Goal: Find specific page/section: Find specific page/section

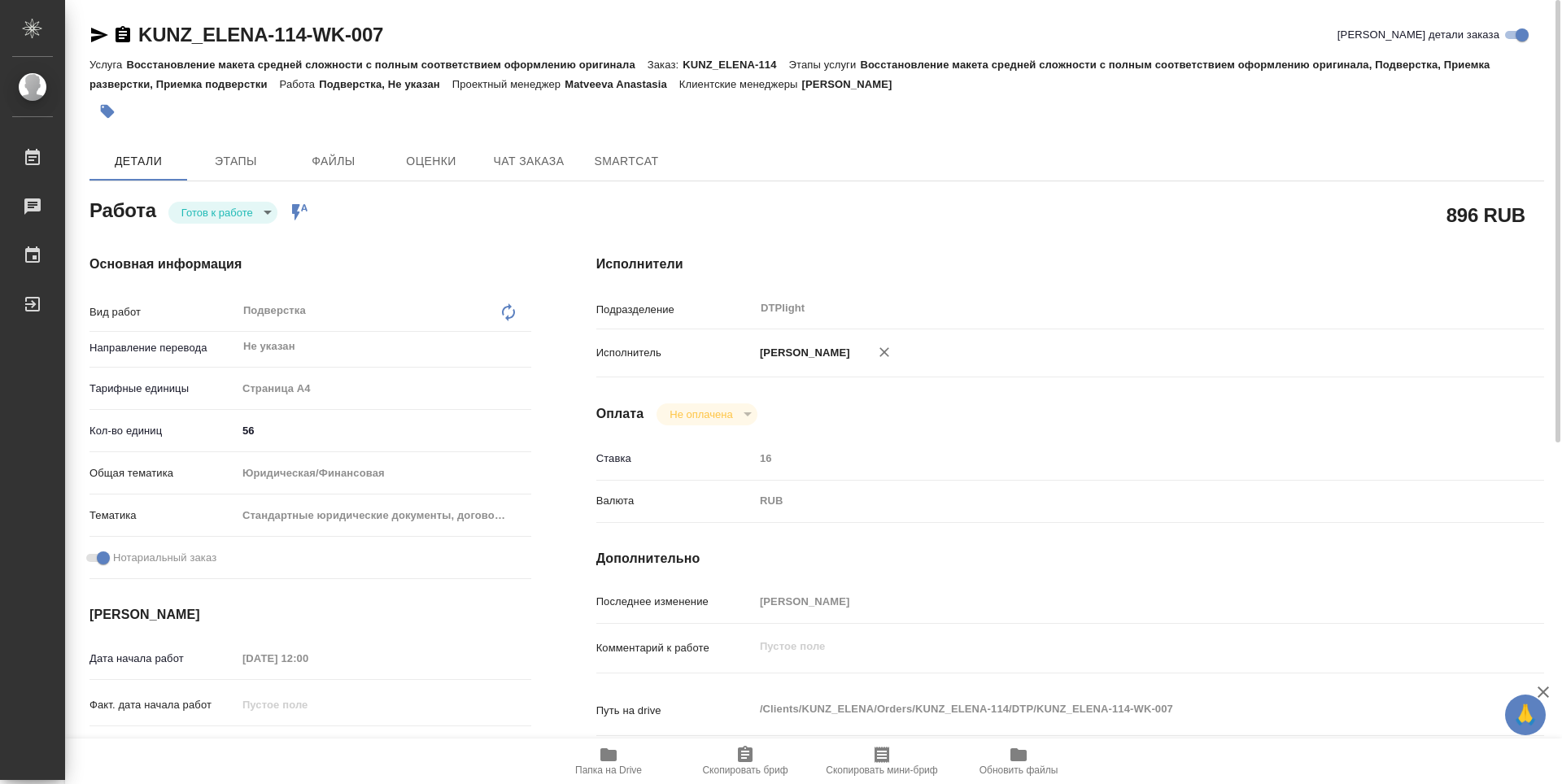
click at [268, 213] on body "🙏 .cls-1 fill:#fff; AWATERA Guselnikov Roman Работы 0 Чаты График Выйти KUNZ_EL…" at bounding box center [781, 392] width 1562 height 784
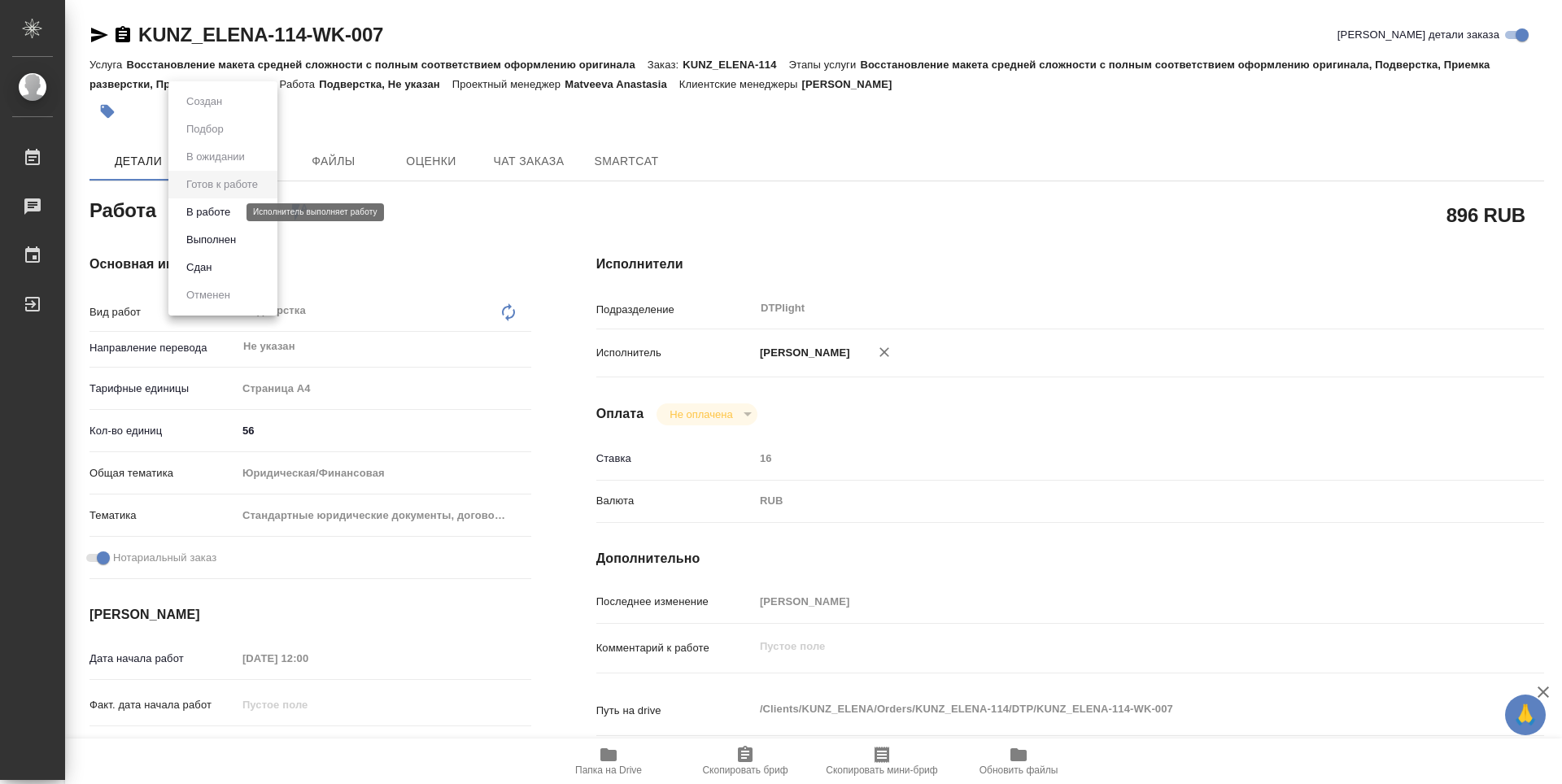
click at [212, 219] on button "В работе" at bounding box center [208, 212] width 53 height 18
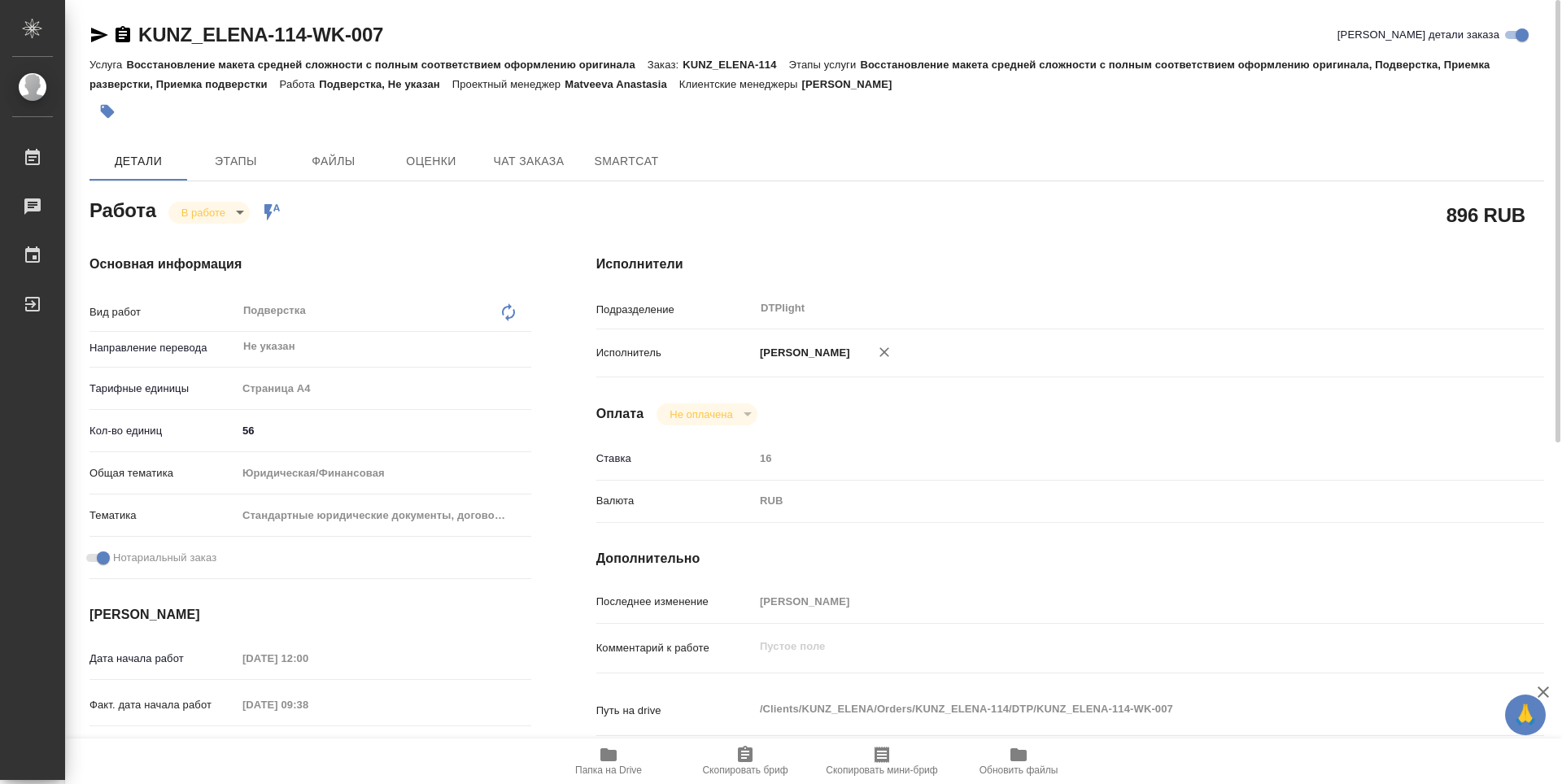
type textarea "x"
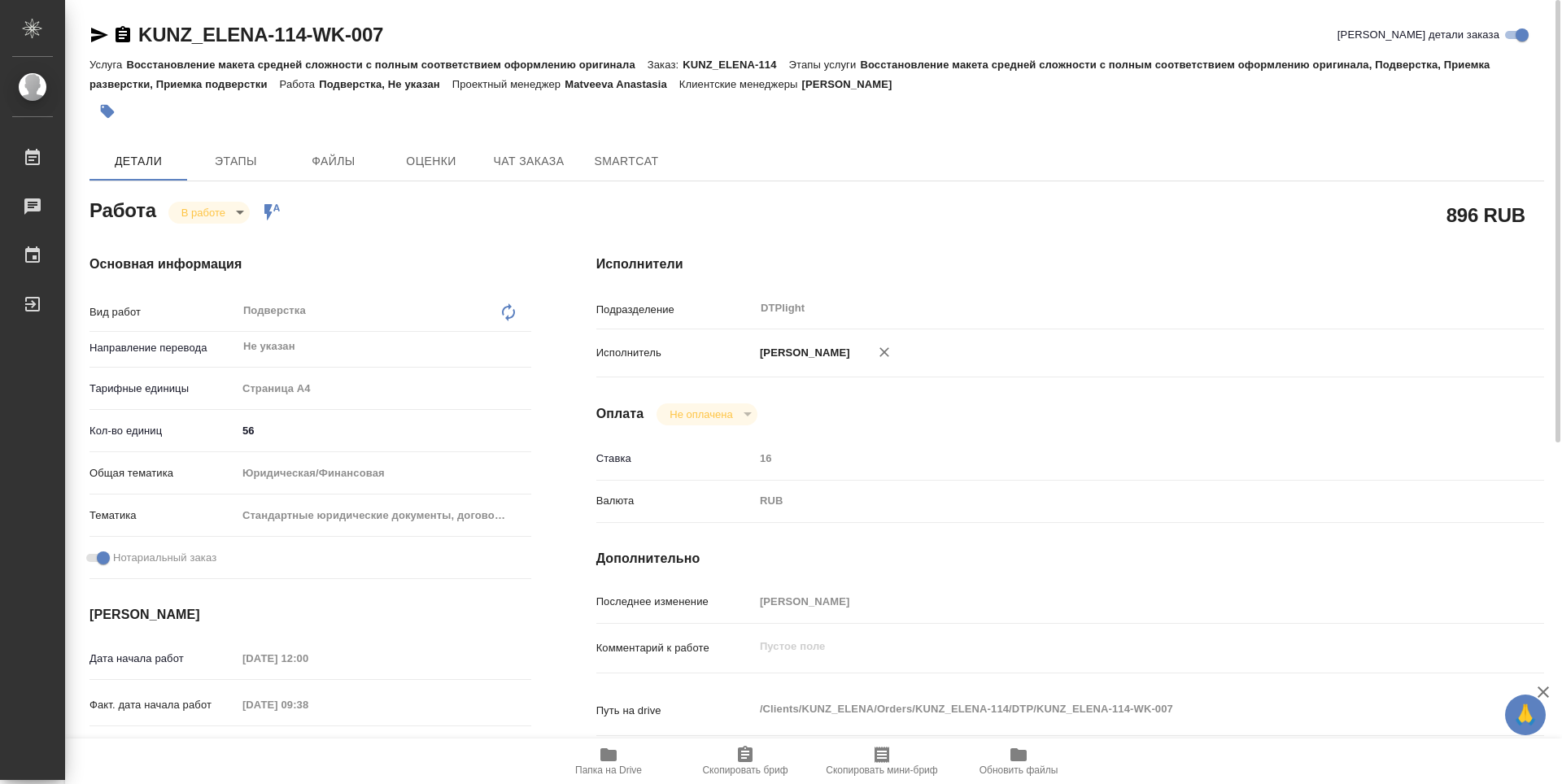
type textarea "x"
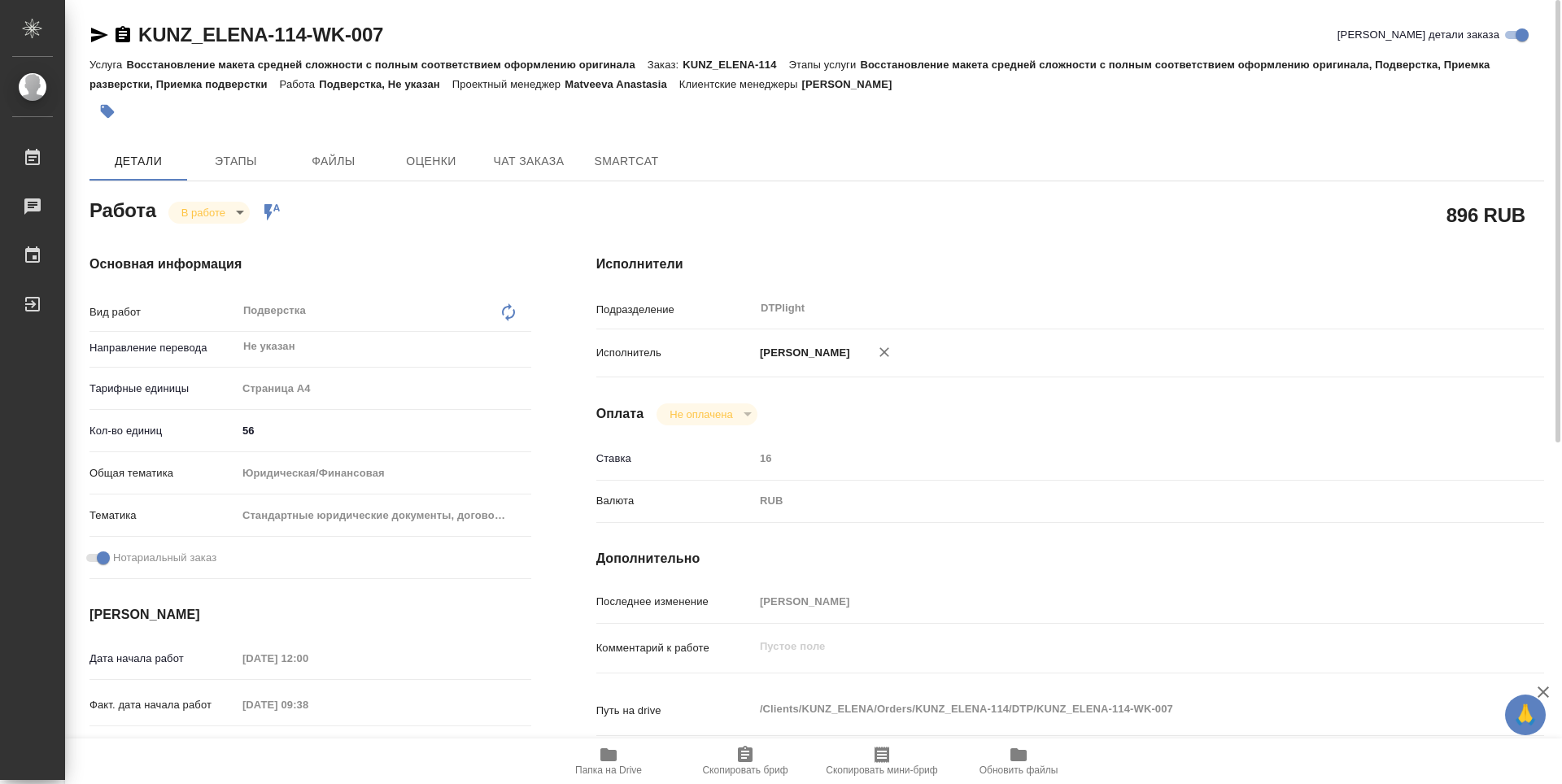
type textarea "x"
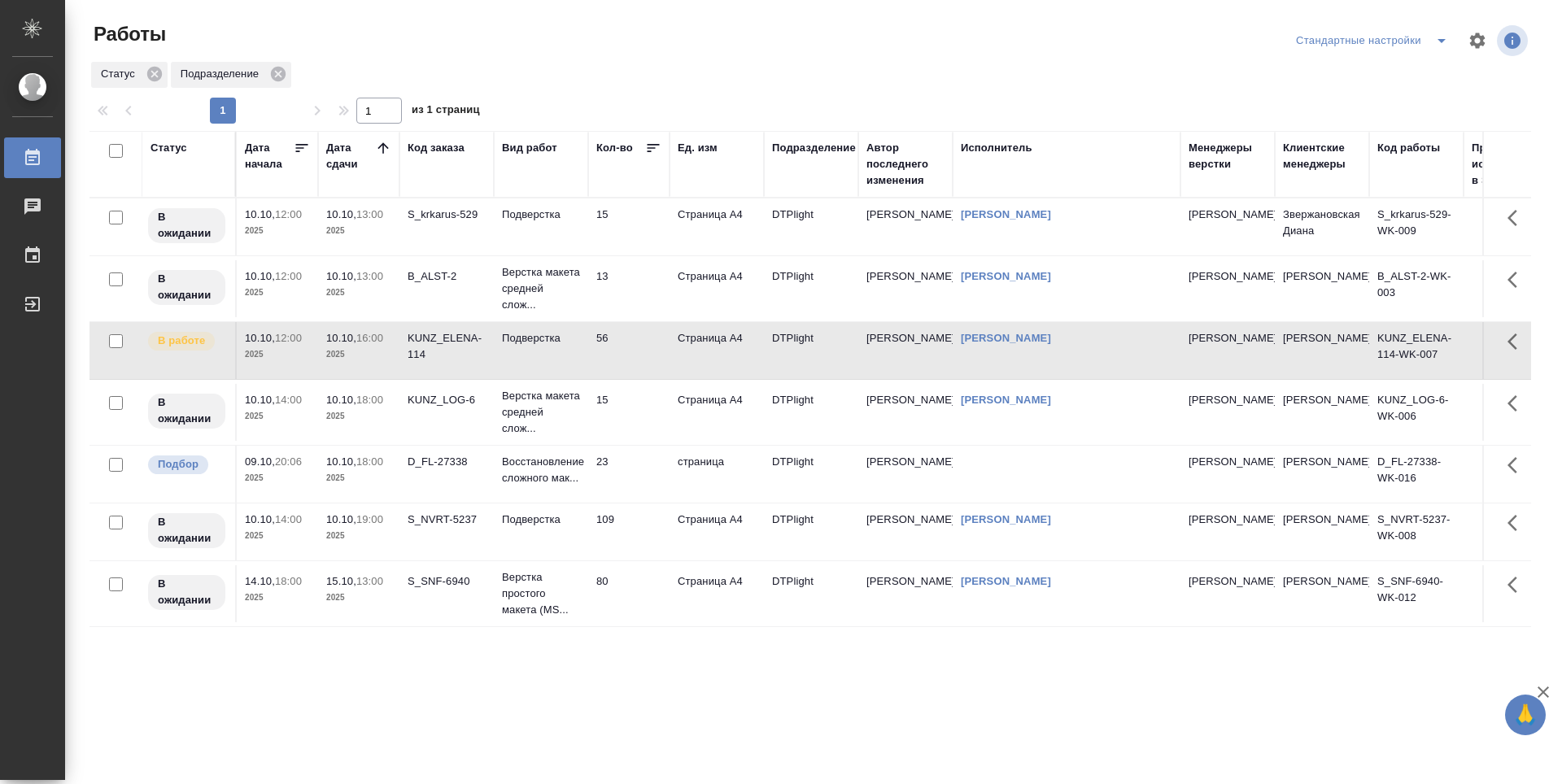
click at [362, 238] on p "2025" at bounding box center [358, 230] width 65 height 16
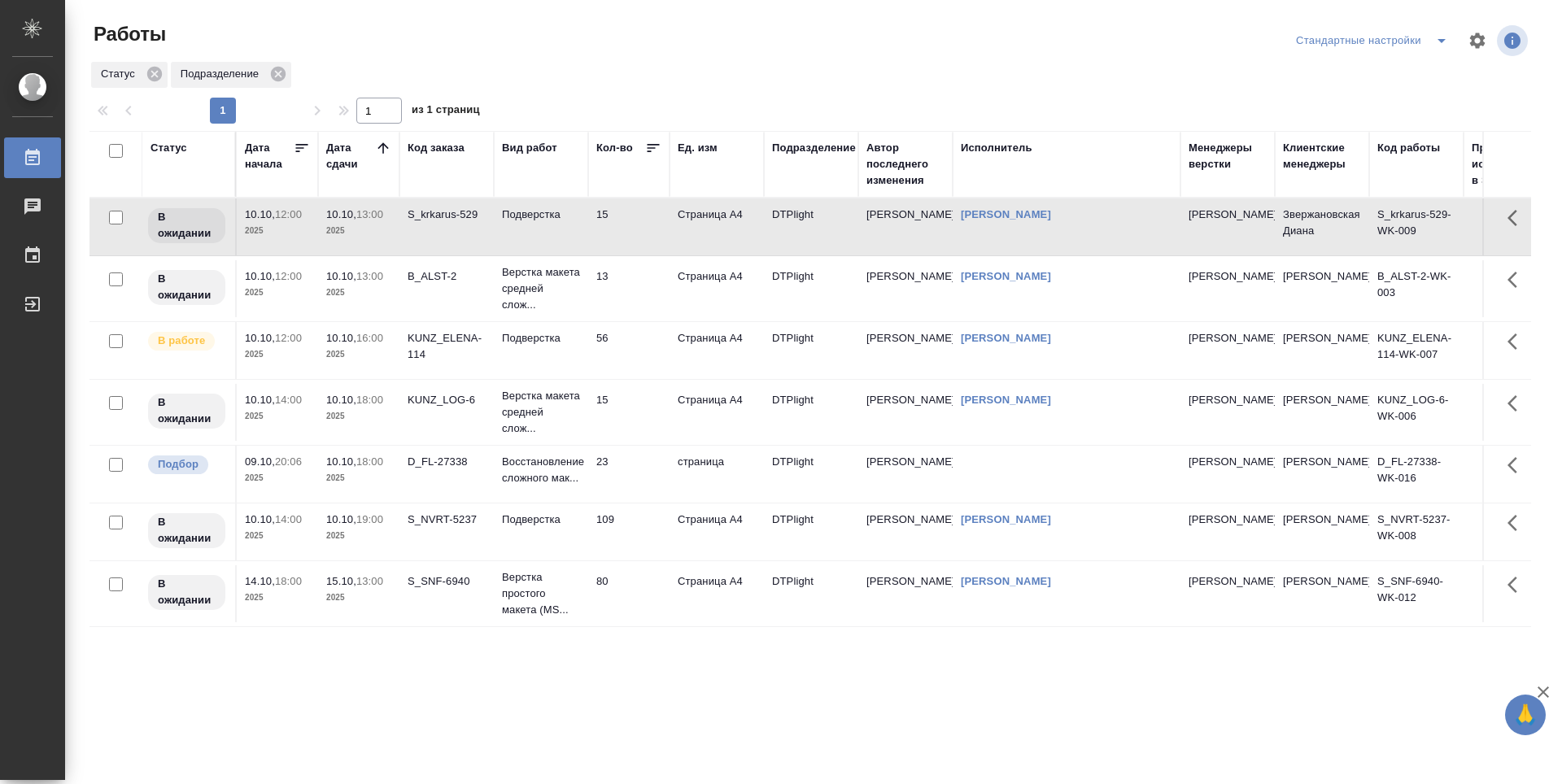
click at [371, 287] on p "2025" at bounding box center [358, 293] width 65 height 16
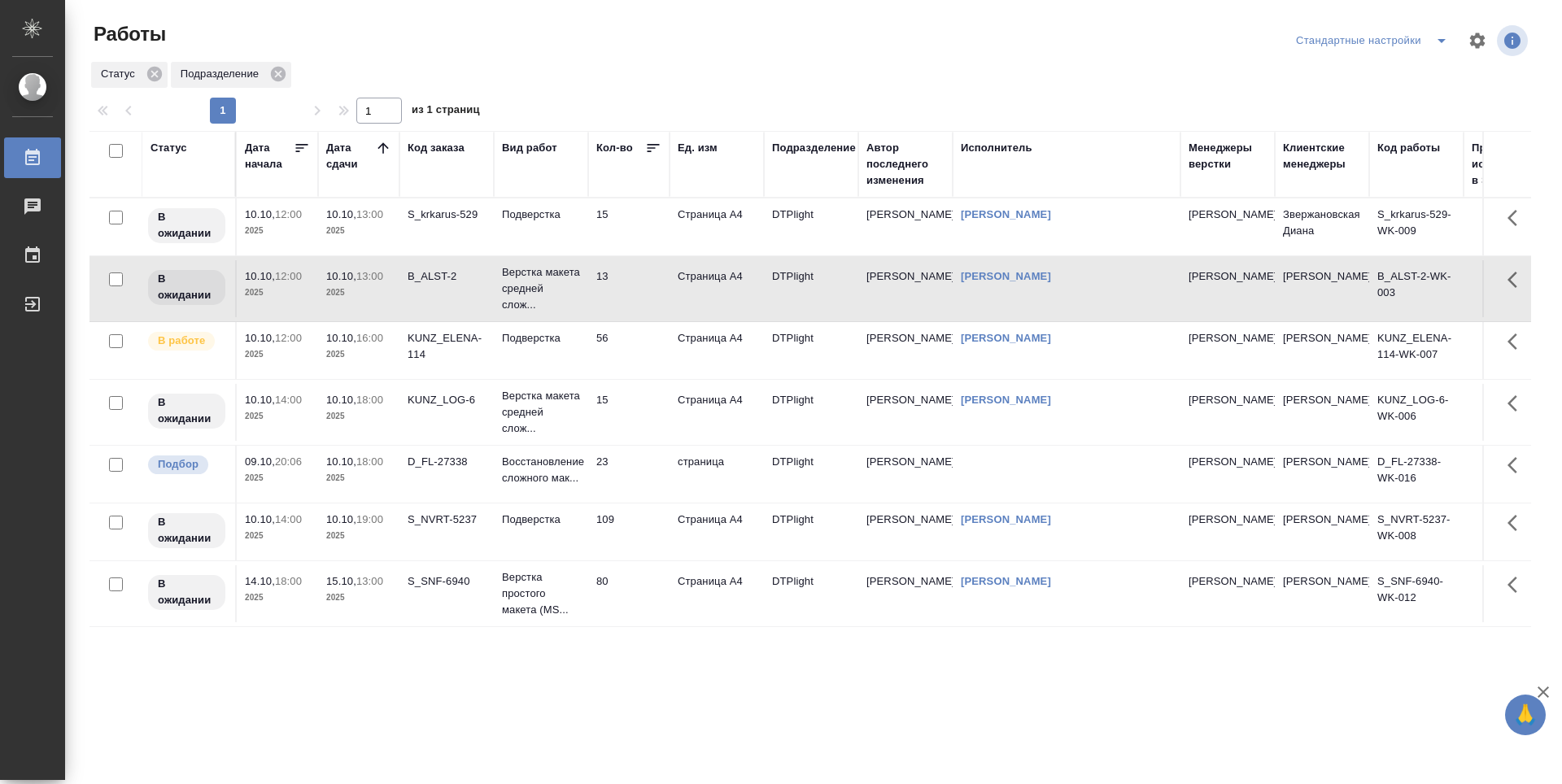
click at [648, 365] on td "56" at bounding box center [629, 351] width 82 height 57
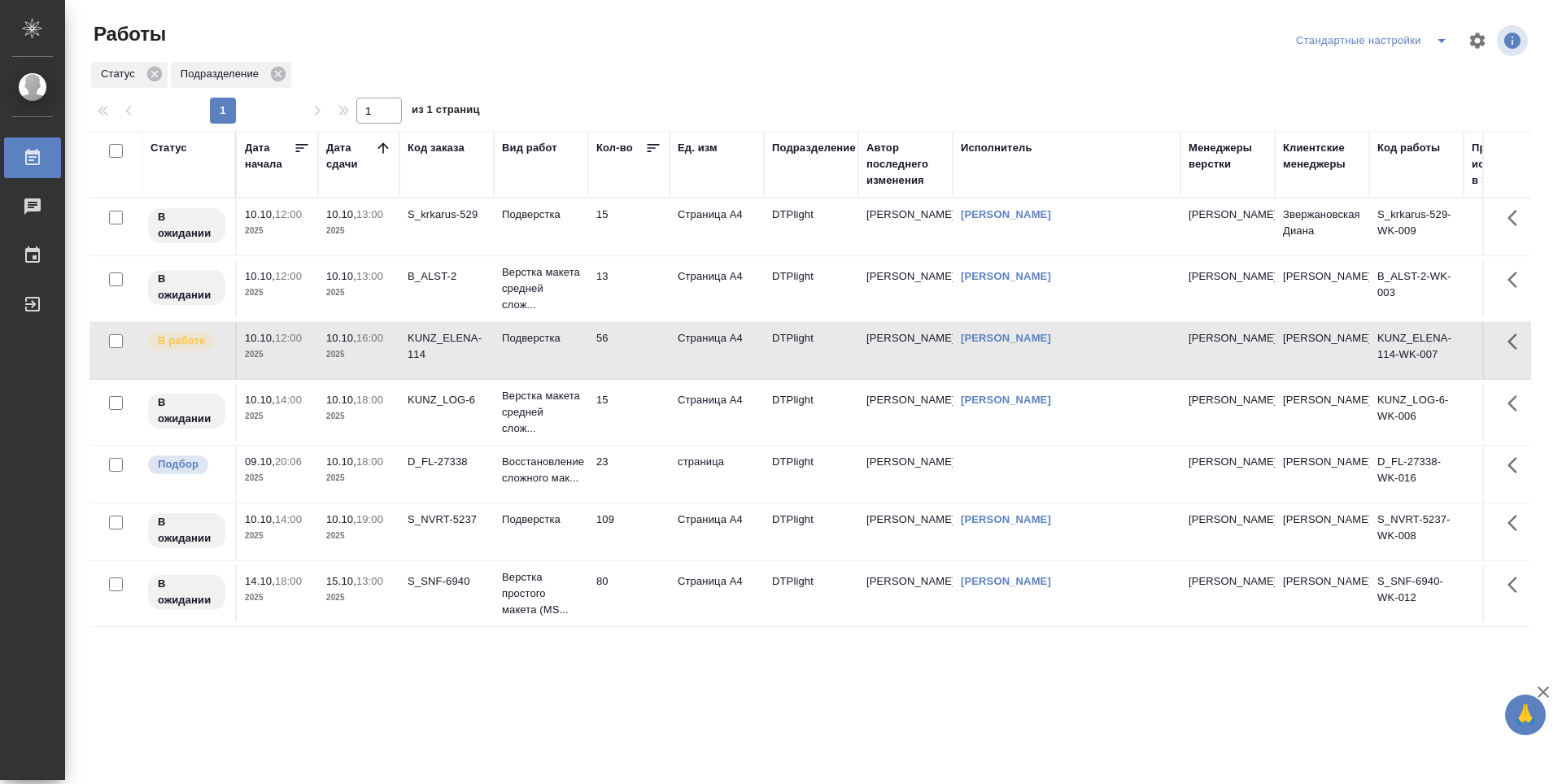
click at [632, 274] on td "13" at bounding box center [629, 289] width 82 height 57
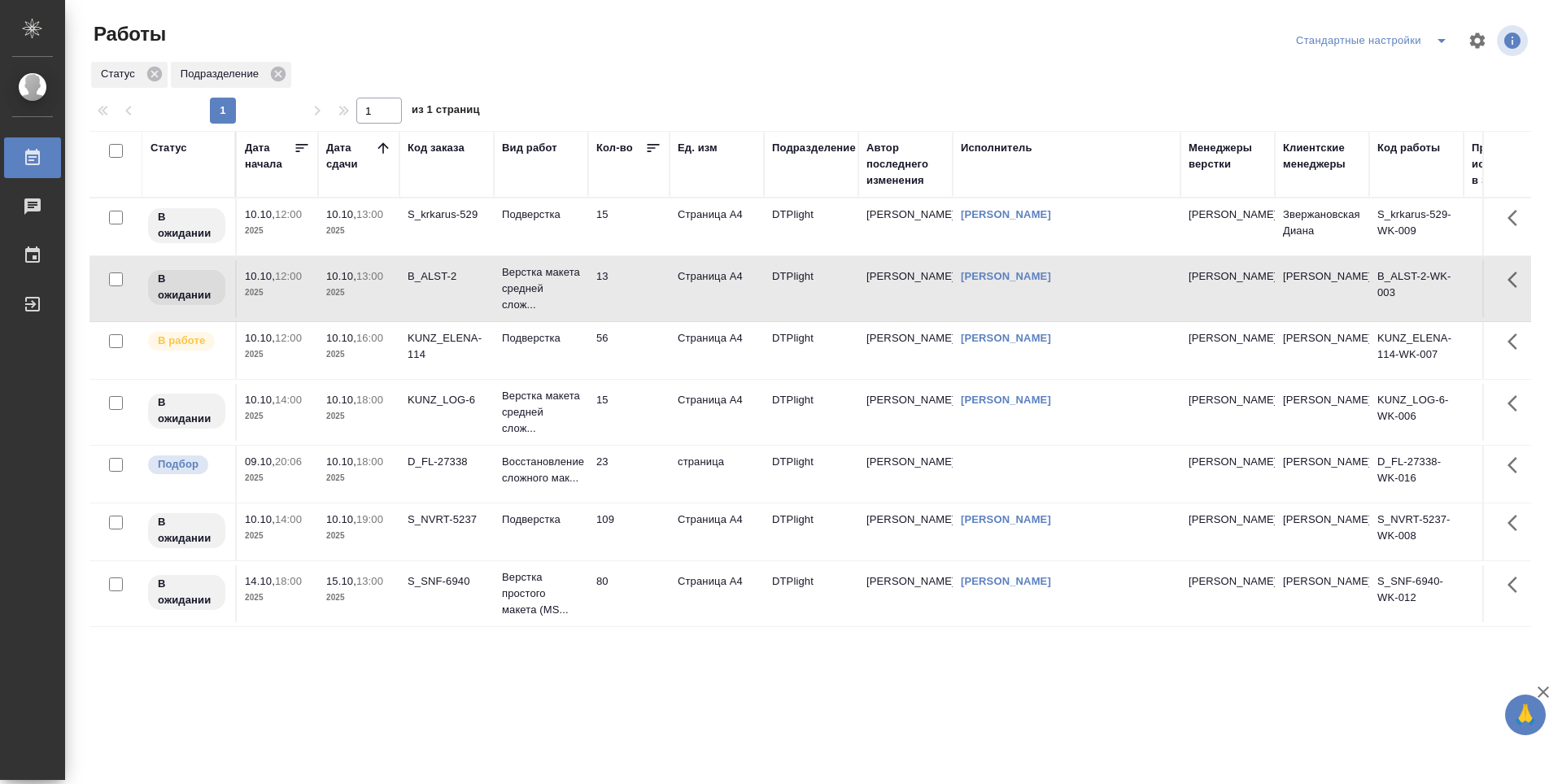
click at [640, 217] on td "15" at bounding box center [629, 227] width 82 height 57
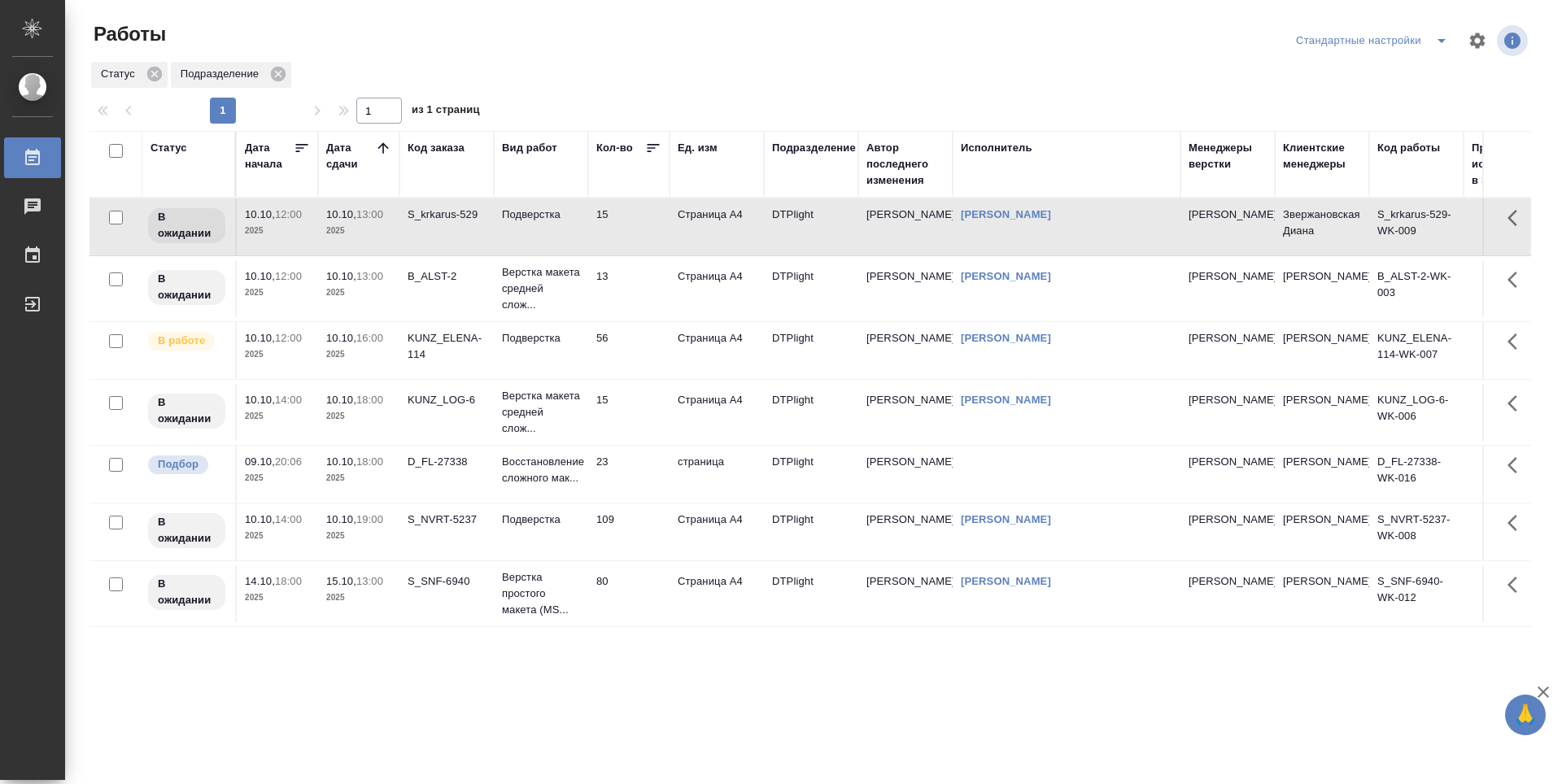
click at [630, 293] on td "13" at bounding box center [629, 289] width 82 height 57
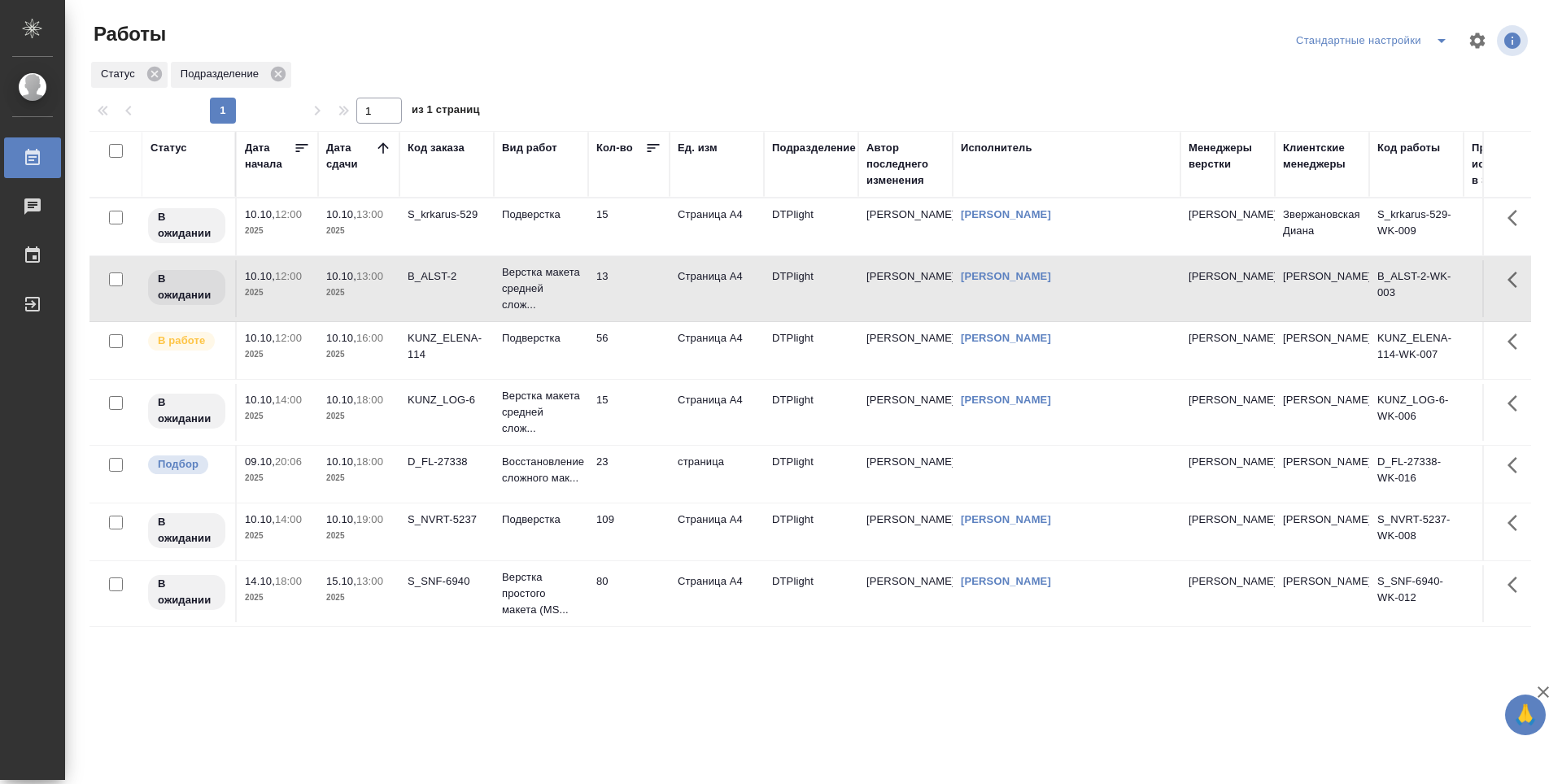
click at [658, 478] on td "23" at bounding box center [629, 474] width 82 height 57
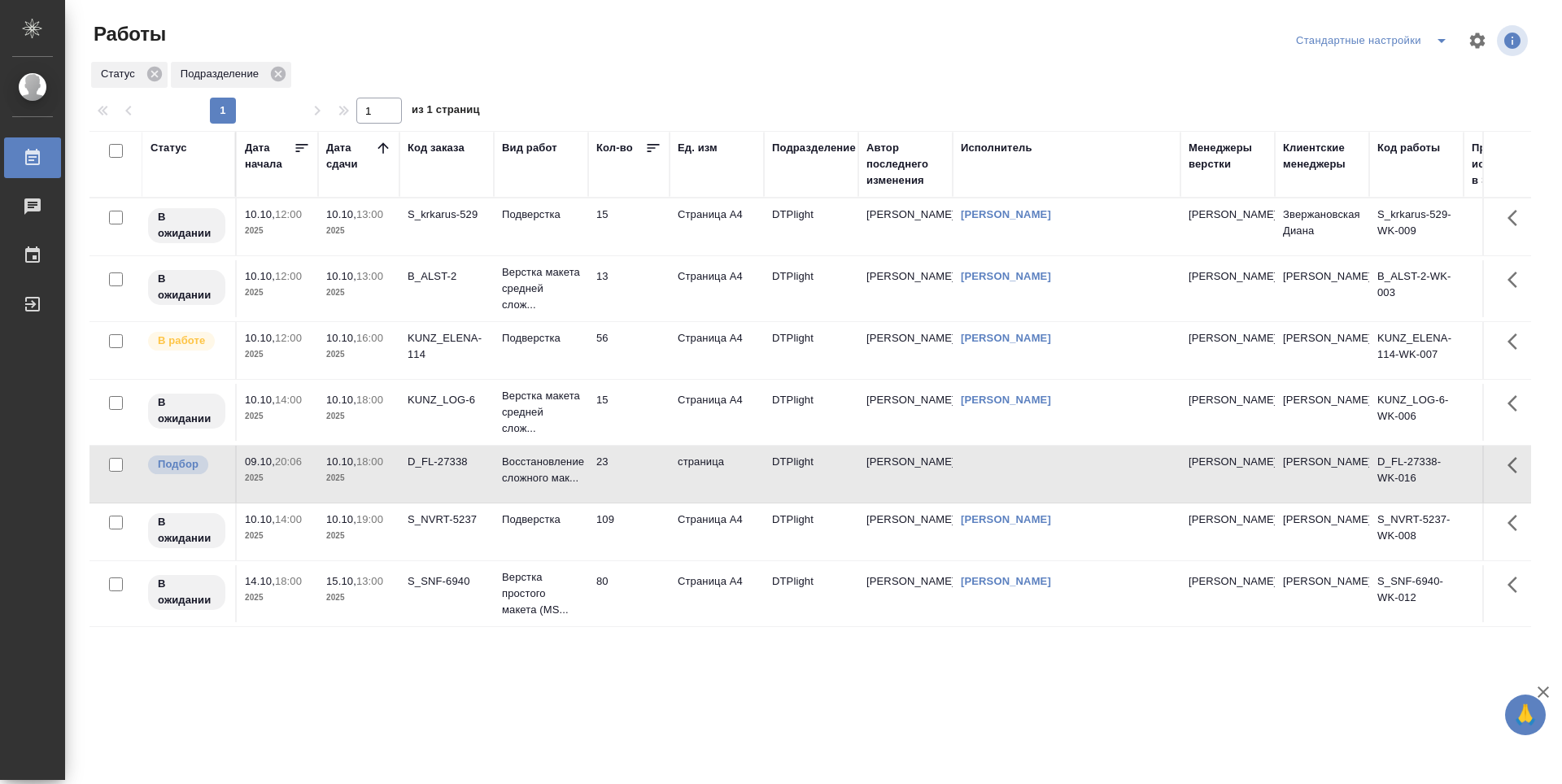
click at [643, 541] on td "109" at bounding box center [629, 532] width 82 height 57
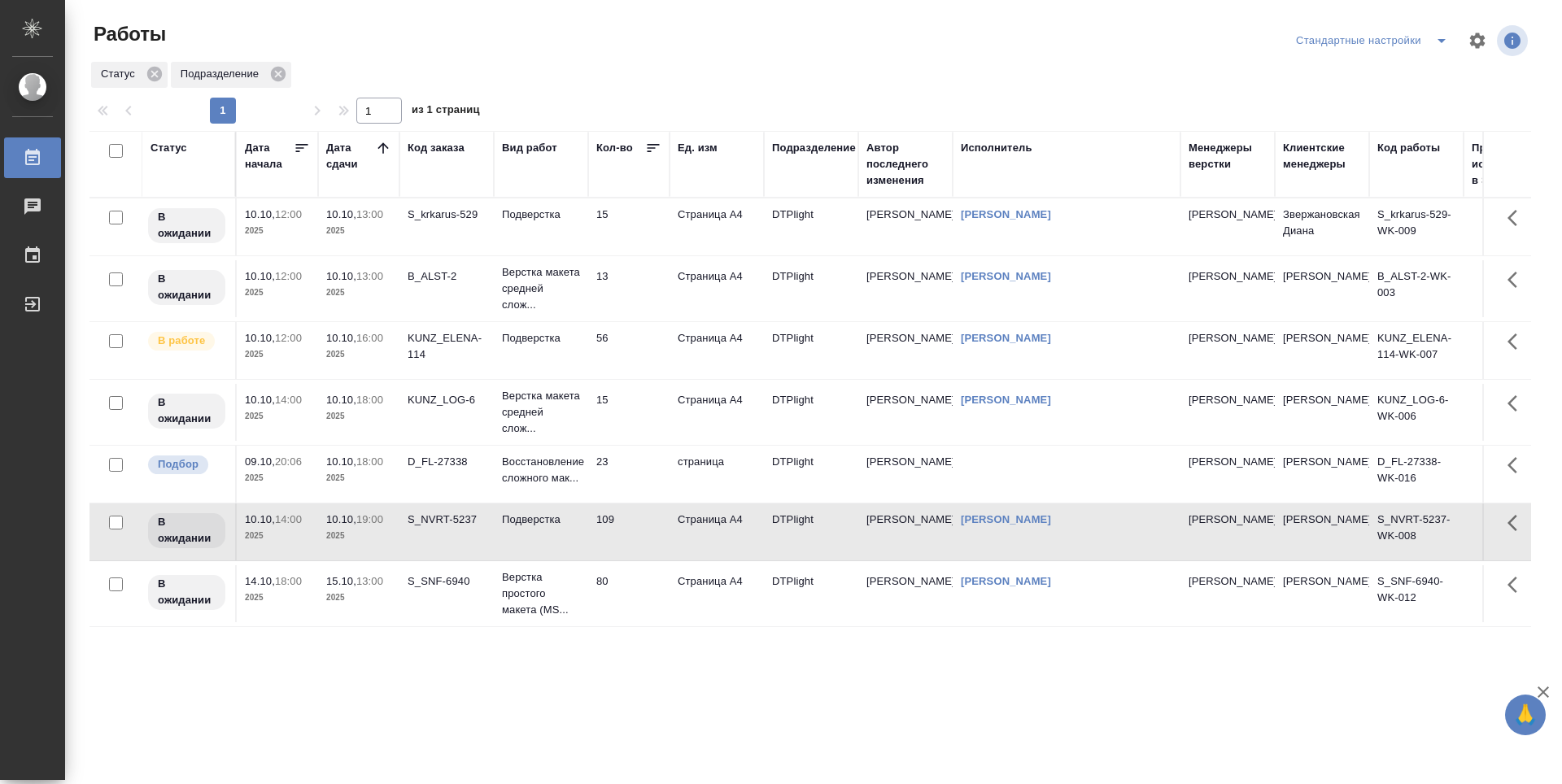
click at [641, 595] on td "80" at bounding box center [629, 594] width 82 height 57
